Goal: Find specific page/section: Find specific page/section

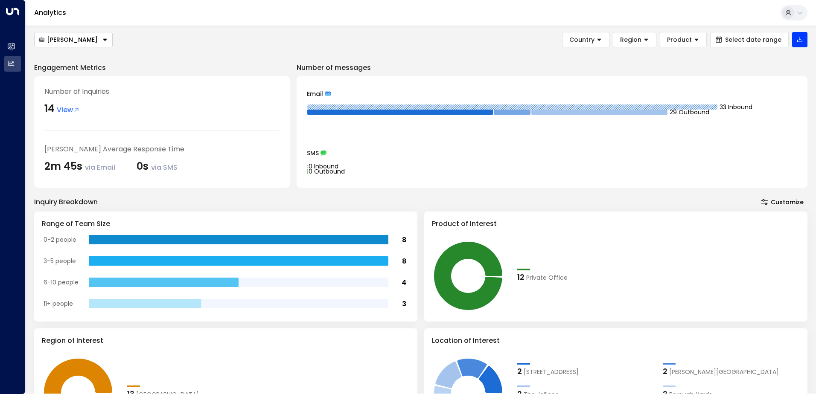
click at [50, 165] on div "2m 45s via Email" at bounding box center [79, 166] width 71 height 15
click at [65, 166] on div "2m 45s via Email" at bounding box center [79, 166] width 71 height 15
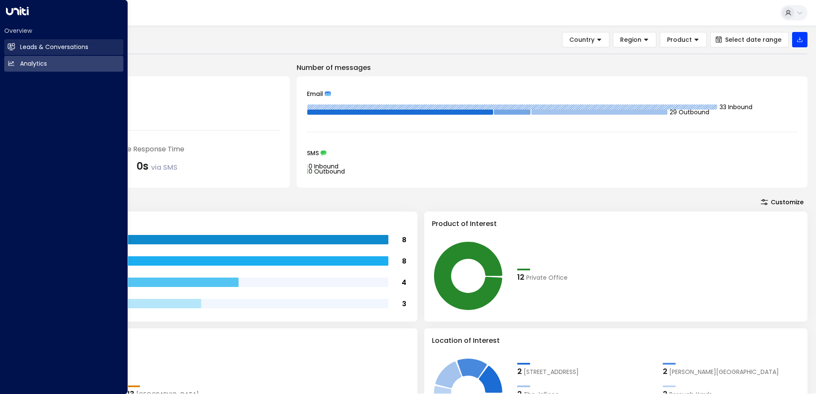
click at [17, 47] on link "Leads & Conversations Leads & Conversations" at bounding box center [63, 47] width 119 height 16
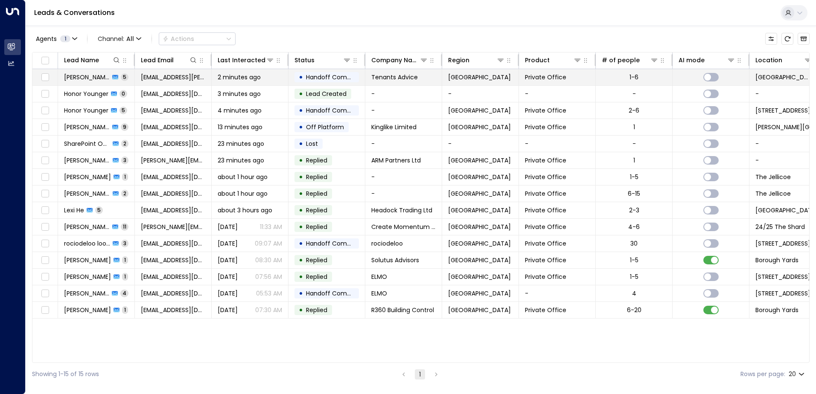
click at [388, 73] on span "Tenants Advice" at bounding box center [394, 77] width 47 height 9
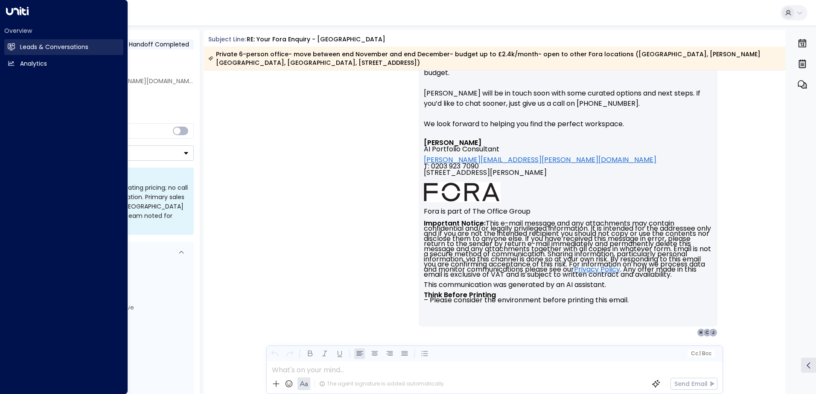
click at [11, 48] on icon at bounding box center [11, 46] width 7 height 5
